Goal: Task Accomplishment & Management: Manage account settings

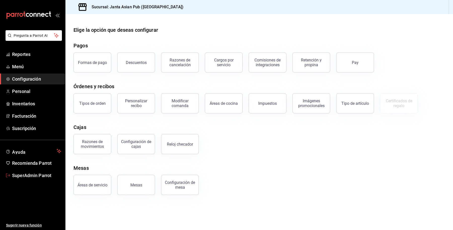
click at [24, 178] on span "SuperAdmin Parrot" at bounding box center [36, 175] width 49 height 7
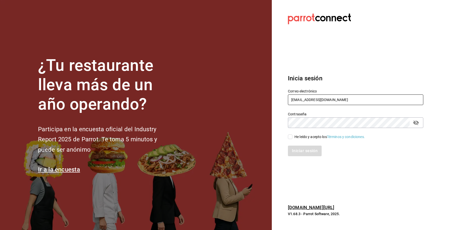
drag, startPoint x: 358, startPoint y: 101, endPoint x: 366, endPoint y: 169, distance: 67.9
click at [256, 101] on div "¿Tu restaurante lleva más de un año operando? Participa en la encuesta oficial …" at bounding box center [226, 115] width 453 height 230
type input "g"
drag, startPoint x: 318, startPoint y: 99, endPoint x: 277, endPoint y: 96, distance: 41.1
click at [277, 96] on section "Datos incorrectos. Verifica que tu Correo o Contraseña estén bien escritos. Ini…" at bounding box center [353, 115] width 163 height 230
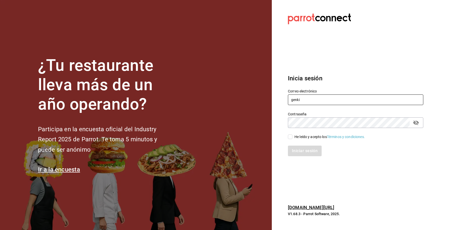
paste input "[EMAIL_ADDRESS][DOMAIN_NAME]"
click at [348, 103] on input "[EMAIL_ADDRESS][DOMAIN_NAME]" at bounding box center [355, 99] width 135 height 11
type input "[EMAIL_ADDRESS][DOMAIN_NAME]"
click at [311, 138] on div "He leído y acepto los Términos y condiciones." at bounding box center [329, 136] width 70 height 5
click at [292, 138] on input "He leído y acepto los Términos y condiciones." at bounding box center [290, 136] width 5 height 5
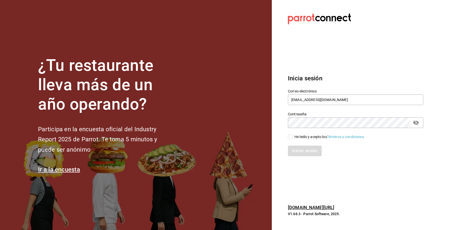
checkbox input "true"
click at [311, 155] on button "Iniciar sesión" at bounding box center [305, 150] width 34 height 11
click at [302, 151] on div "Iniciar sesión" at bounding box center [355, 150] width 135 height 11
drag, startPoint x: 352, startPoint y: 103, endPoint x: 261, endPoint y: 93, distance: 91.8
click at [261, 93] on div "¿Tu restaurante lleva más de un año operando? Participa en la encuesta oficial …" at bounding box center [226, 115] width 453 height 230
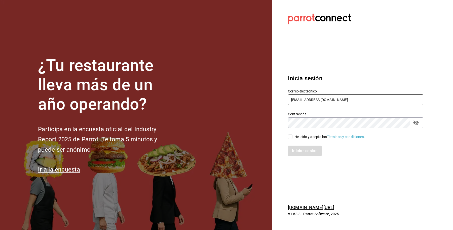
paste input "sushiexpress@galicia"
type input "[EMAIL_ADDRESS][DOMAIN_NAME]"
click at [307, 134] on div "He leído y acepto los Términos y condiciones." at bounding box center [329, 136] width 70 height 5
click at [292, 134] on input "He leído y acepto los Términos y condiciones." at bounding box center [290, 136] width 5 height 5
checkbox input "true"
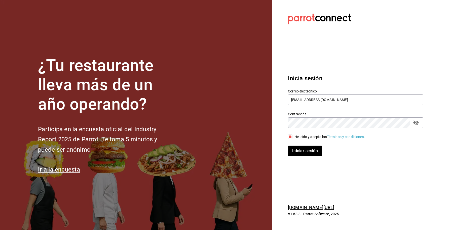
click at [305, 146] on button "Iniciar sesión" at bounding box center [305, 150] width 34 height 11
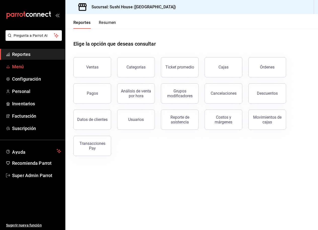
click at [21, 65] on span "Menú" at bounding box center [36, 66] width 49 height 7
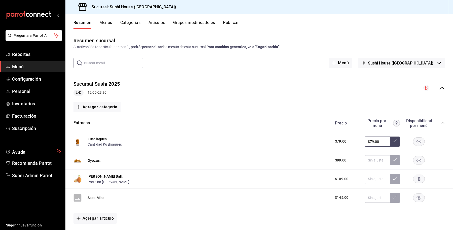
click at [318, 87] on icon "collapse-menu-row" at bounding box center [441, 88] width 6 height 6
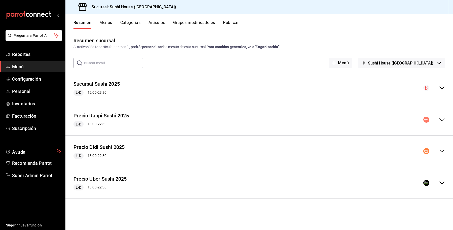
click at [318, 122] on icon "collapse-menu-row" at bounding box center [441, 119] width 6 height 6
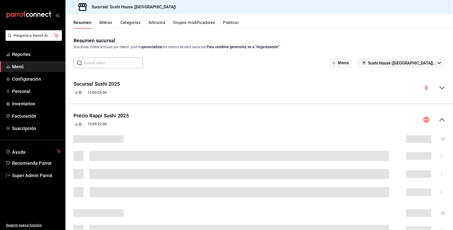
scroll to position [31, 0]
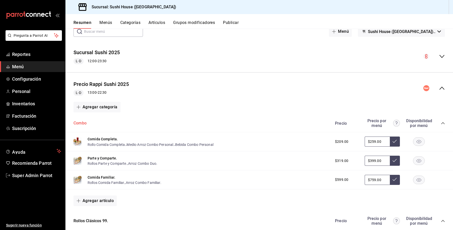
click at [83, 125] on button "Combo" at bounding box center [79, 123] width 13 height 6
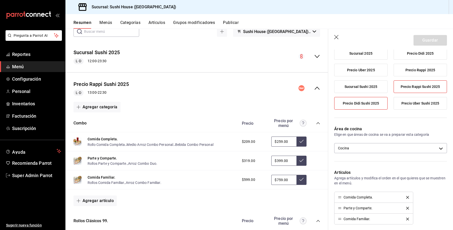
scroll to position [63, 0]
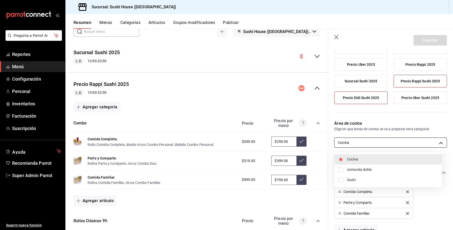
click at [318, 144] on body "Pregunta a Parrot AI Reportes Menú Configuración Personal Inventarios Facturaci…" at bounding box center [226, 115] width 453 height 230
click at [318, 142] on div at bounding box center [226, 115] width 453 height 230
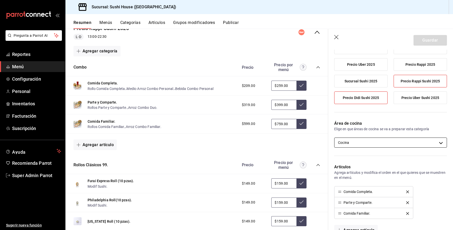
scroll to position [94, 0]
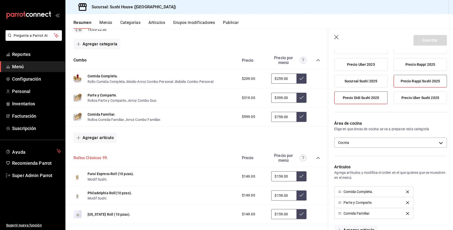
click at [86, 157] on button "Rollos Clásicos 99." at bounding box center [90, 158] width 34 height 6
type input "44e17431-84d4-4f86-b67c-30d811c7b759"
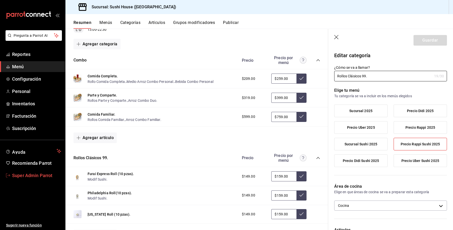
click at [33, 175] on span "Super Admin Parrot" at bounding box center [36, 175] width 49 height 7
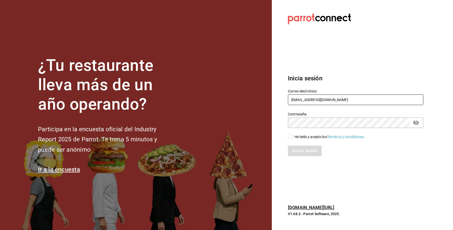
click at [318, 99] on input "[EMAIL_ADDRESS][DOMAIN_NAME]" at bounding box center [355, 99] width 135 height 11
click at [218, 100] on div "¿Tu restaurante lleva más de un año operando? Participa en la encuesta oficial …" at bounding box center [226, 115] width 453 height 230
paste input "quintabobadilla@texcoco"
type input "[EMAIL_ADDRESS][DOMAIN_NAME]"
click at [299, 132] on div "He leído y acepto los Términos y condiciones." at bounding box center [352, 134] width 141 height 12
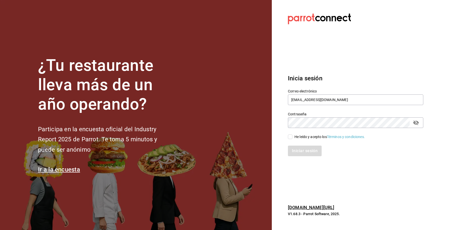
click at [302, 136] on div "He leído y acepto los Términos y condiciones." at bounding box center [329, 136] width 70 height 5
click at [292, 136] on input "He leído y acepto los Términos y condiciones." at bounding box center [290, 136] width 5 height 5
checkbox input "true"
click at [304, 148] on button "Iniciar sesión" at bounding box center [305, 150] width 34 height 11
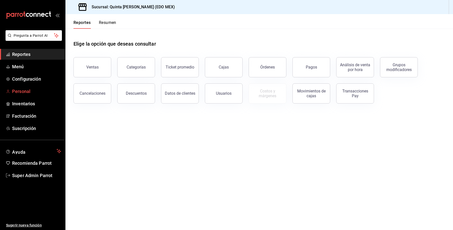
click at [27, 90] on span "Personal" at bounding box center [36, 91] width 49 height 7
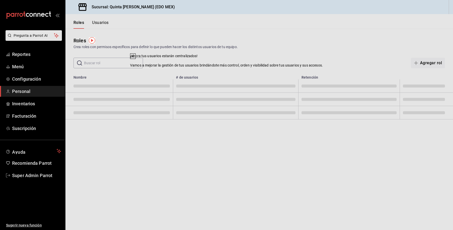
click at [106, 15] on div "Roles Usuarios" at bounding box center [86, 21] width 43 height 15
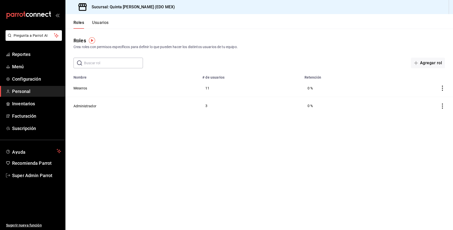
click at [100, 21] on button "Usuarios" at bounding box center [100, 24] width 17 height 9
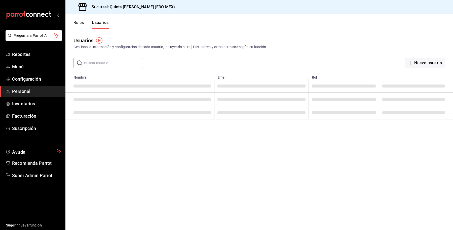
click at [105, 59] on input "text" at bounding box center [113, 63] width 59 height 10
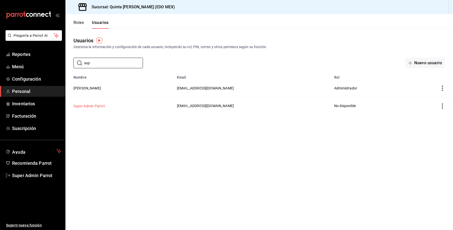
type input "sup"
click at [84, 103] on td "Super Admin Parrot" at bounding box center [119, 106] width 108 height 18
click at [90, 106] on button "Super Admin Parrot" at bounding box center [88, 105] width 31 height 5
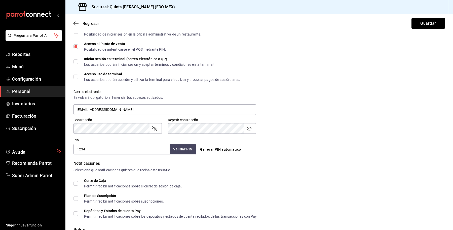
scroll to position [157, 0]
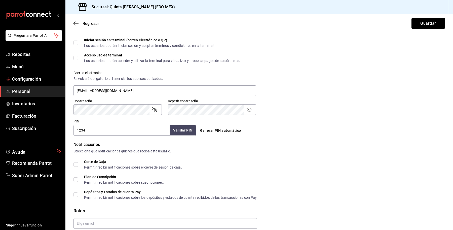
click at [33, 72] on ul "Reportes Menú Configuración Personal Inventarios Facturación Suscripción" at bounding box center [32, 91] width 65 height 85
click at [33, 78] on span "Configuración" at bounding box center [36, 78] width 49 height 7
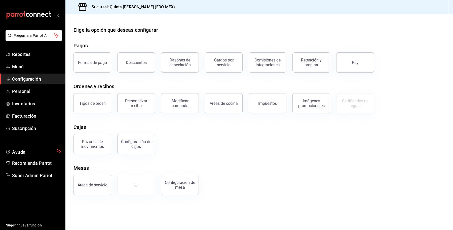
click at [350, 160] on div "Elige la opción que deseas configurar Pagos Formas de pago Descuentos Razones d…" at bounding box center [258, 110] width 387 height 168
